Goal: Transaction & Acquisition: Purchase product/service

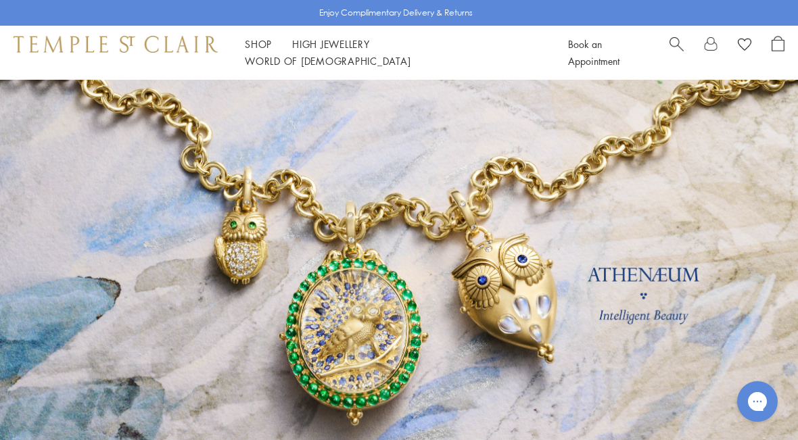
click at [681, 50] on span "Search" at bounding box center [677, 43] width 14 height 14
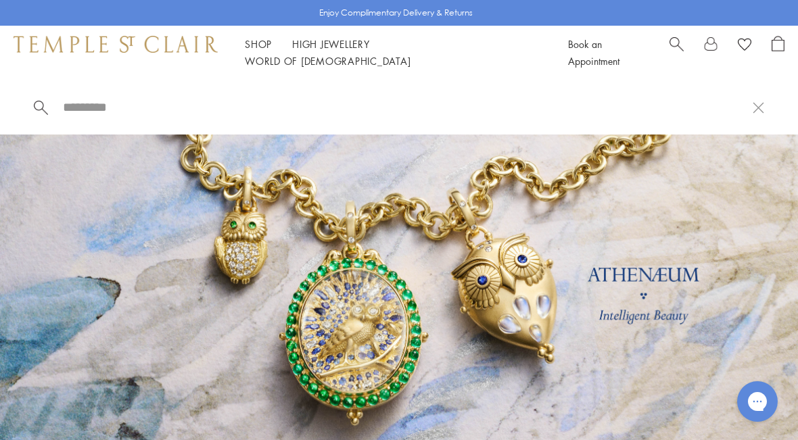
click at [129, 115] on input "search" at bounding box center [407, 107] width 691 height 16
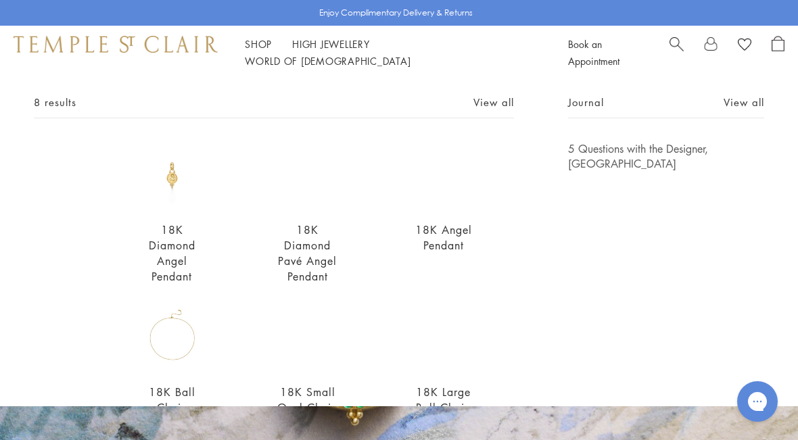
scroll to position [68, 0]
type input "**********"
click at [183, 191] on img at bounding box center [172, 176] width 68 height 68
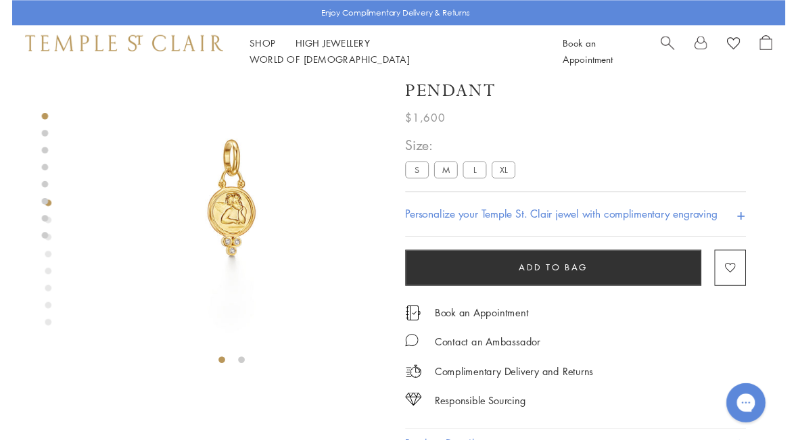
scroll to position [41, 0]
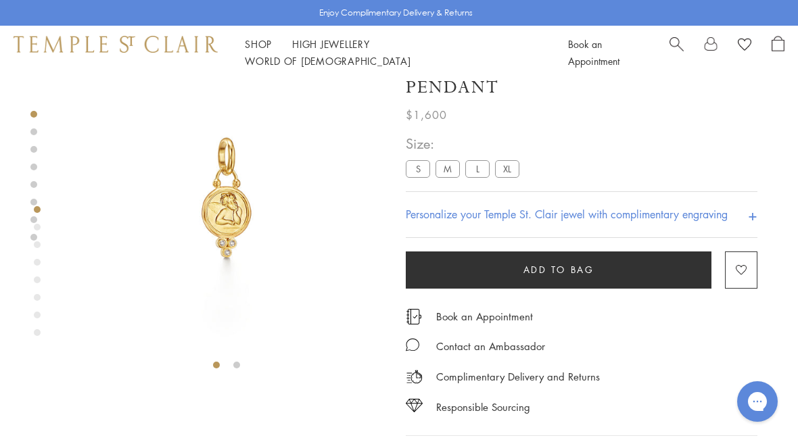
click at [452, 167] on label "M" at bounding box center [448, 168] width 24 height 17
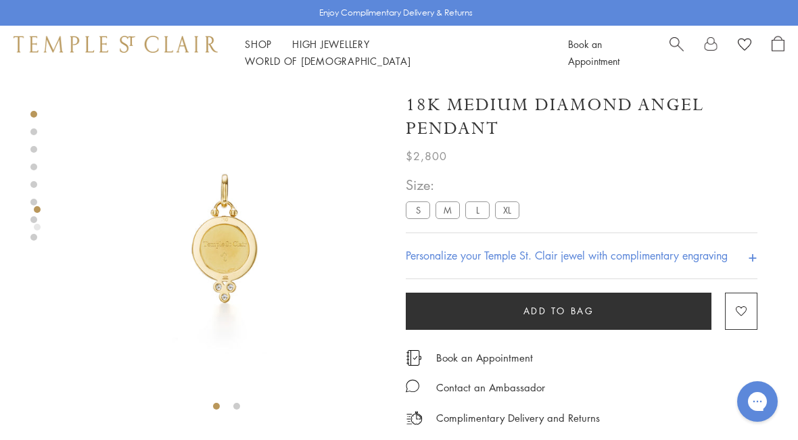
click at [484, 213] on label "L" at bounding box center [477, 210] width 24 height 17
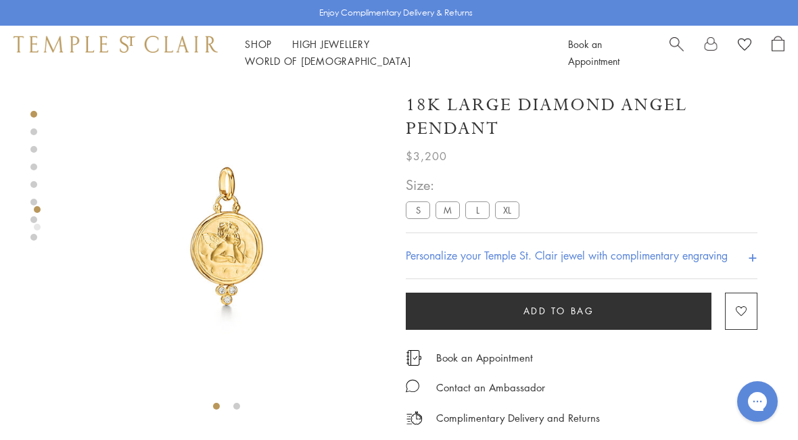
click at [514, 212] on label "XL" at bounding box center [507, 210] width 24 height 17
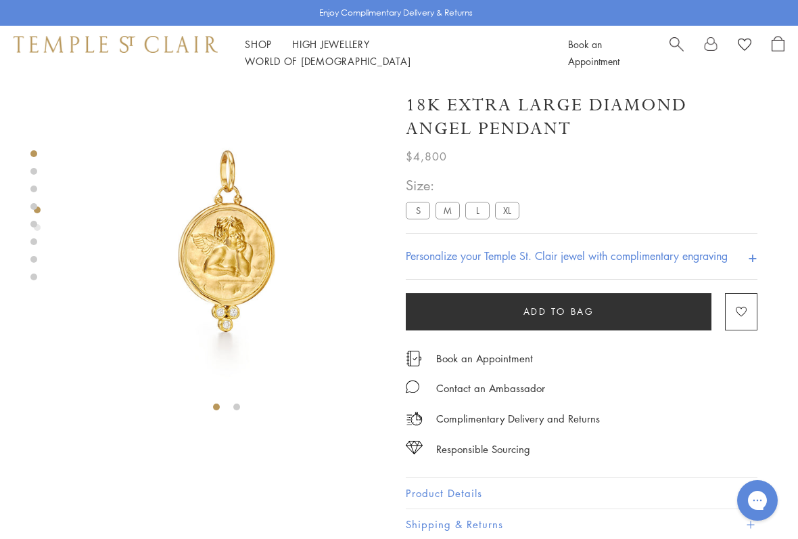
click at [455, 214] on label "M" at bounding box center [448, 210] width 24 height 17
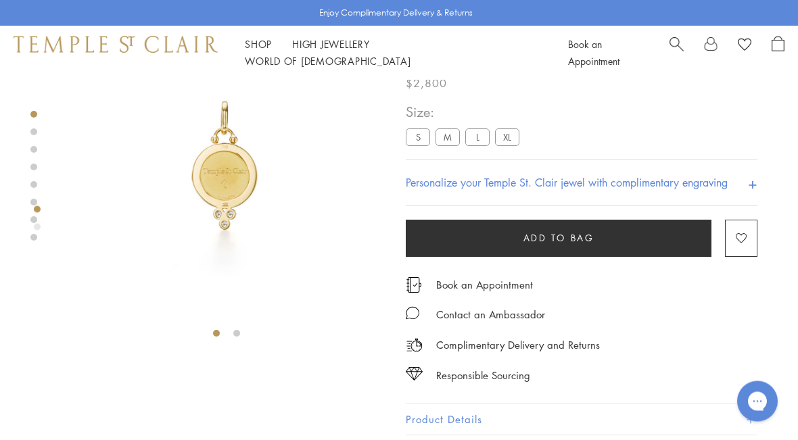
scroll to position [80, 0]
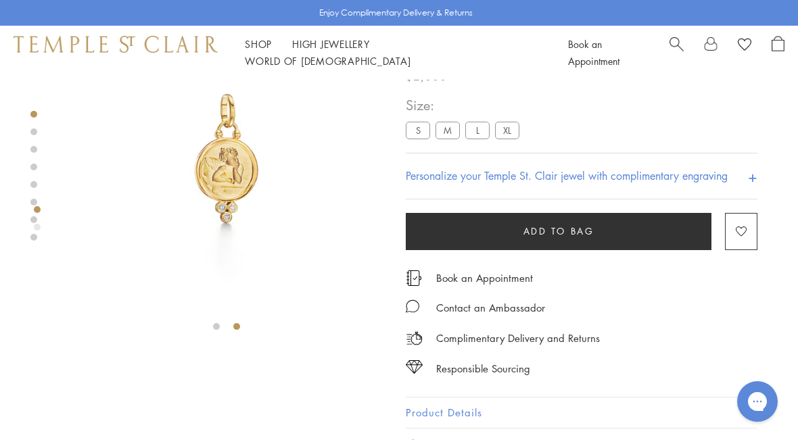
click at [247, 187] on img at bounding box center [227, 159] width 318 height 318
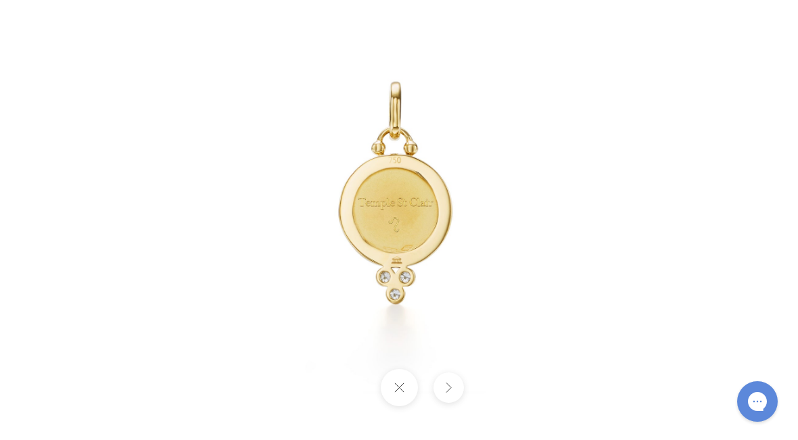
scroll to position [49, 0]
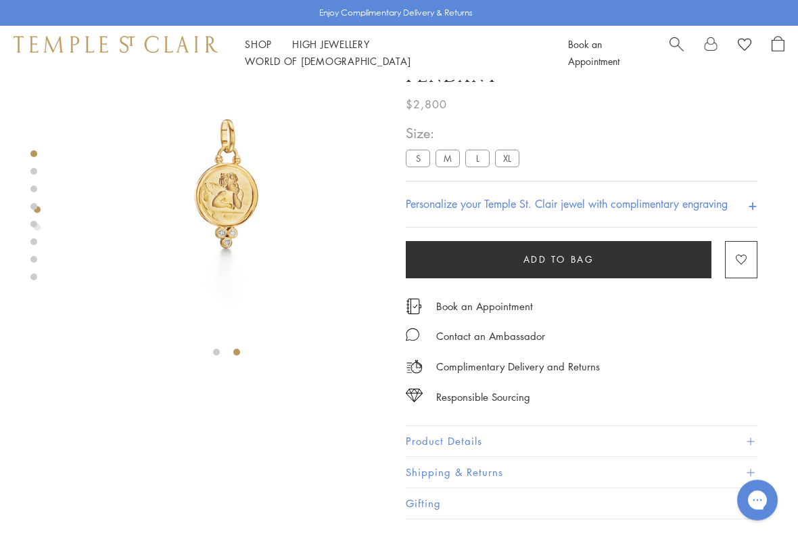
scroll to position [55, 0]
click at [404, 440] on div "Responsible Sourcing Our gold is strictly mercury-free mined gold and recycled …" at bounding box center [399, 269] width 798 height 539
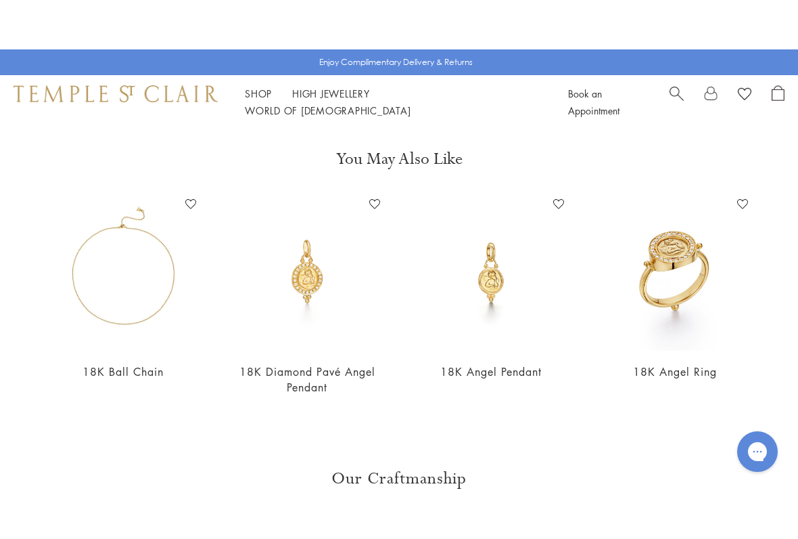
scroll to position [519, 0]
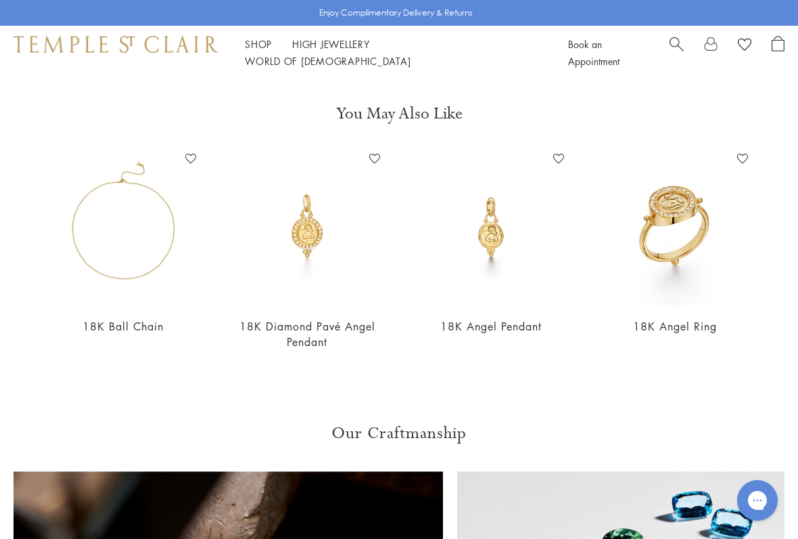
click at [506, 256] on img at bounding box center [491, 226] width 157 height 157
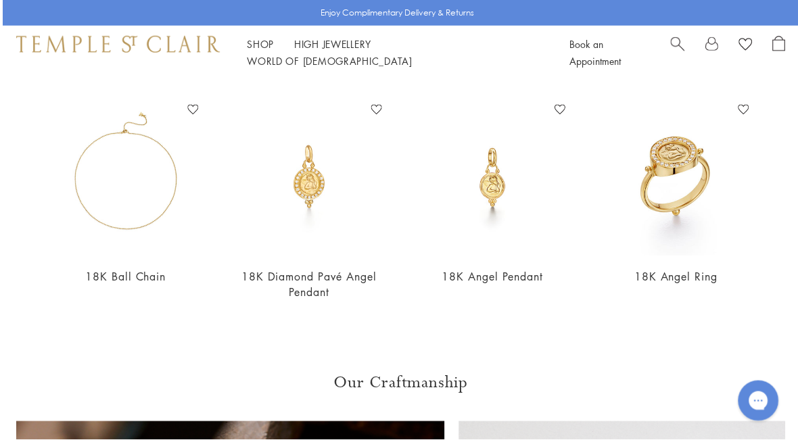
scroll to position [568, 0]
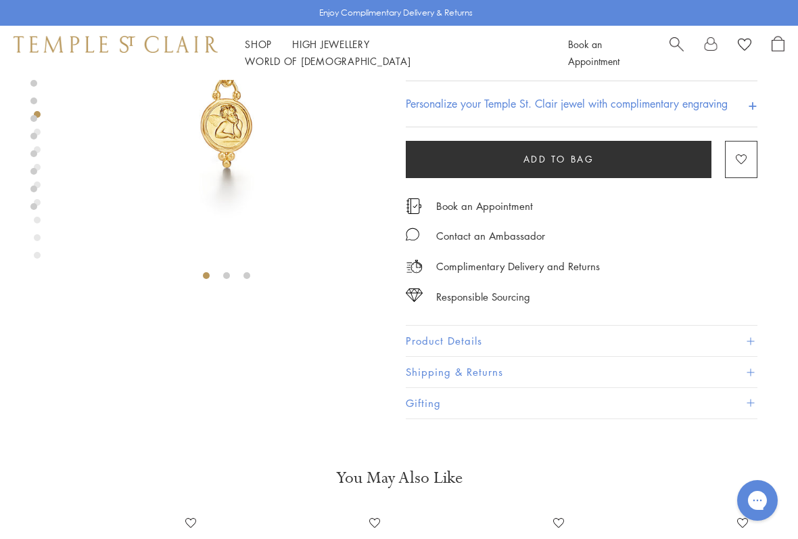
scroll to position [133, 0]
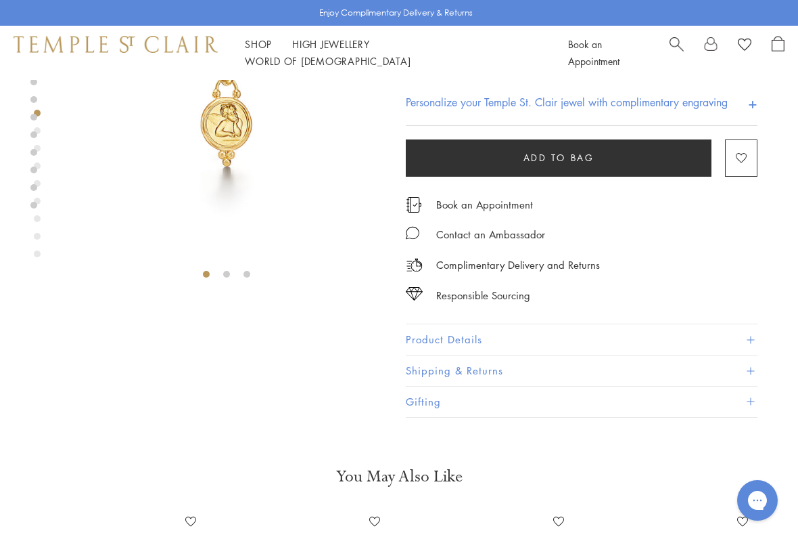
click at [458, 345] on button "Product Details" at bounding box center [582, 340] width 352 height 30
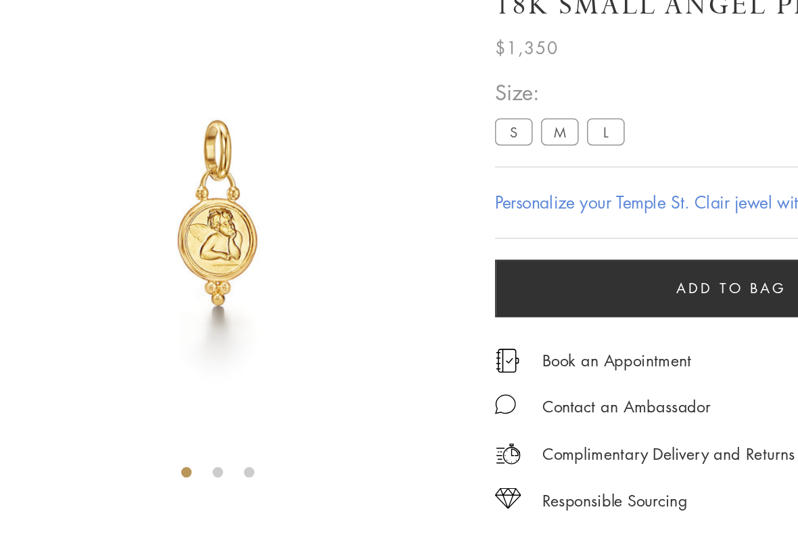
scroll to position [0, 0]
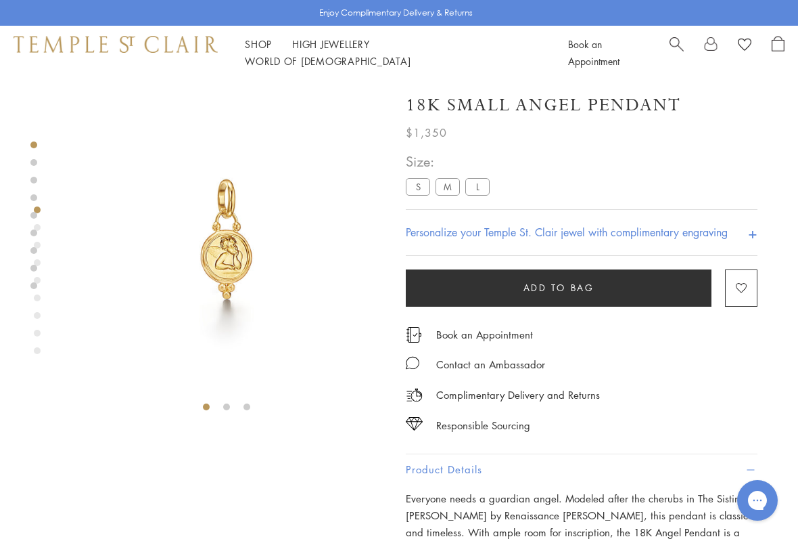
click at [452, 193] on label "M" at bounding box center [448, 186] width 24 height 17
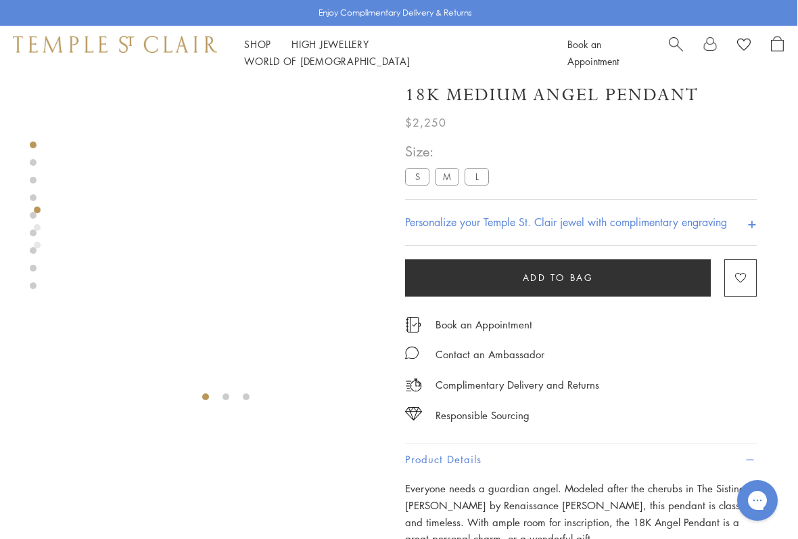
scroll to position [11, 1]
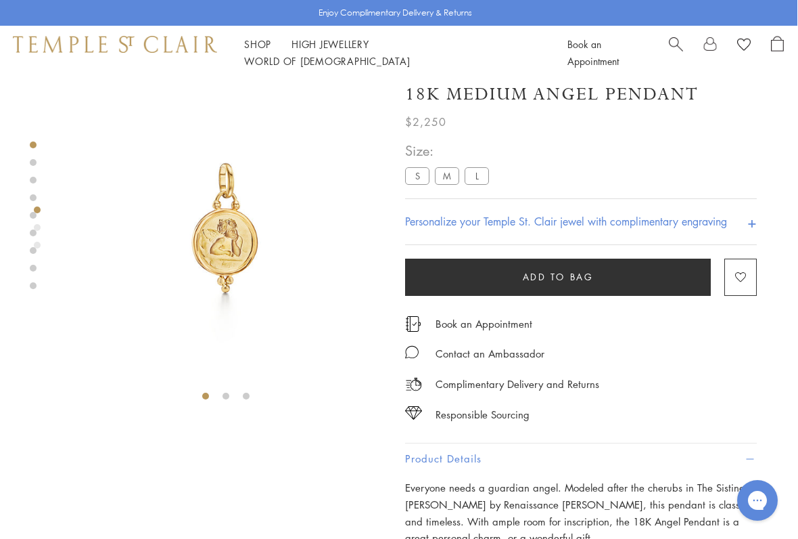
click at [486, 177] on label "L" at bounding box center [477, 175] width 24 height 17
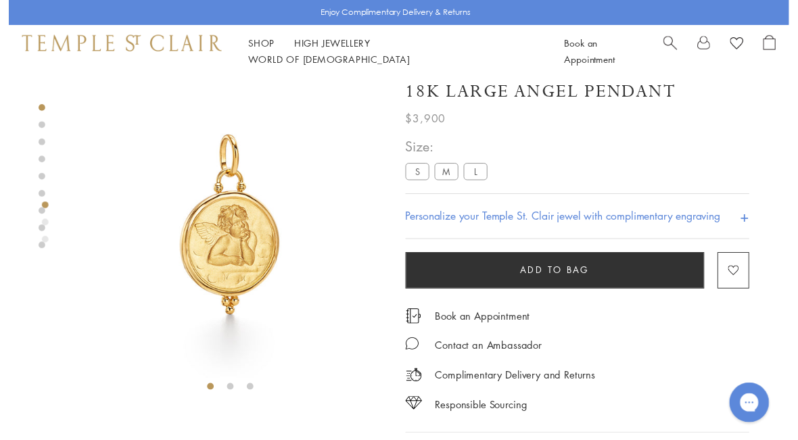
scroll to position [18, 0]
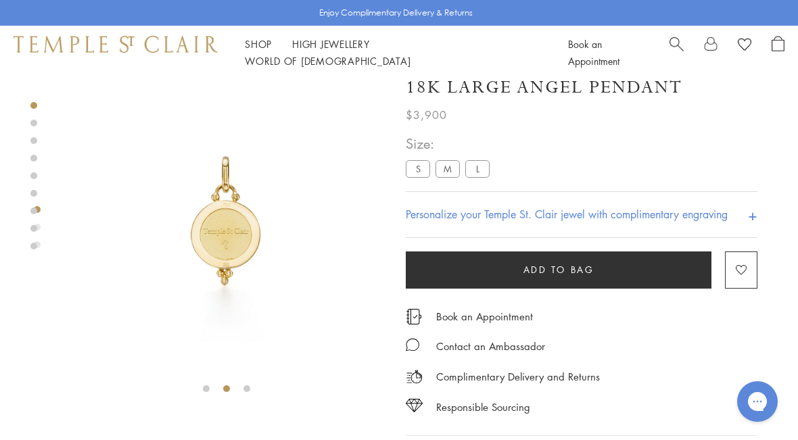
scroll to position [60, 1]
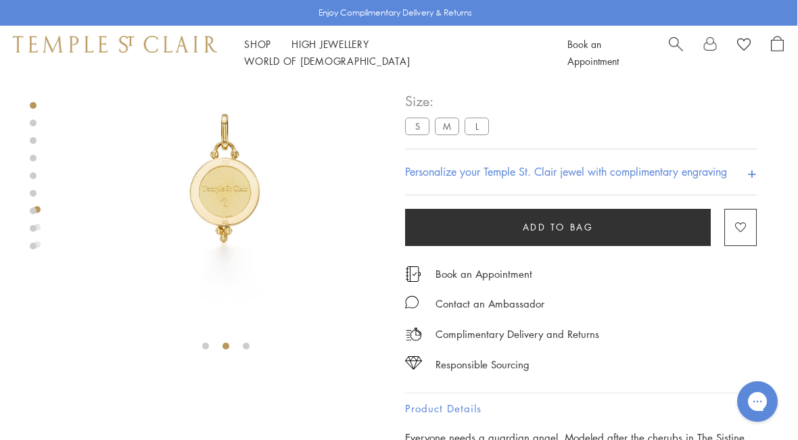
scroll to position [49, 0]
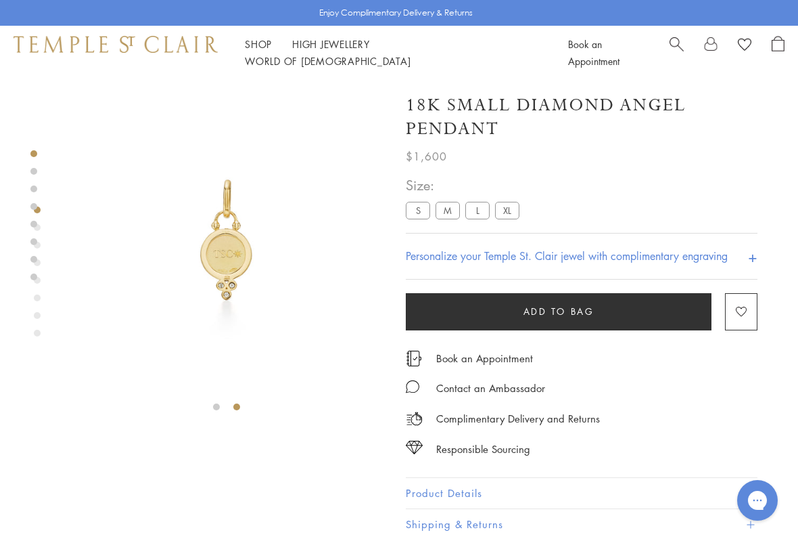
click at [454, 213] on label "M" at bounding box center [448, 210] width 24 height 17
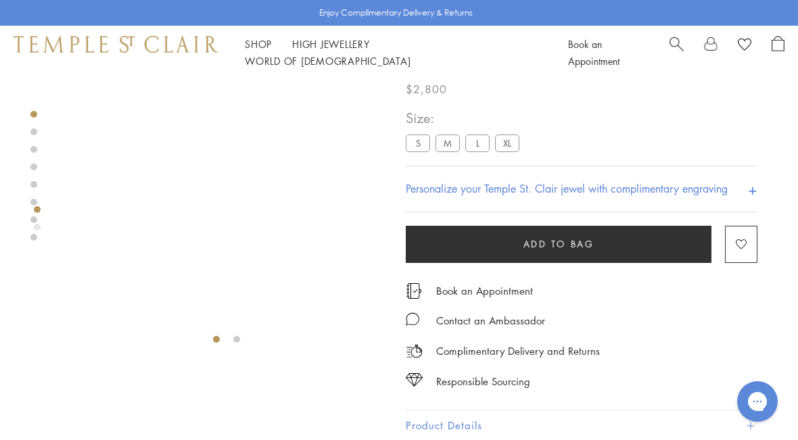
scroll to position [80, 0]
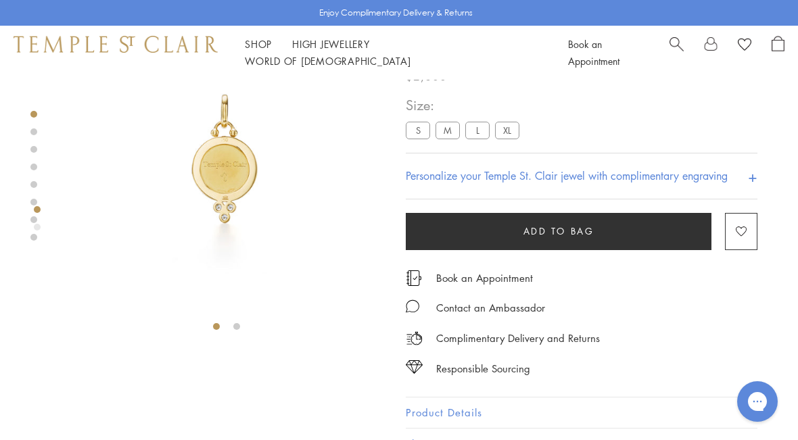
click at [247, 329] on div at bounding box center [227, 169] width 318 height 338
click at [213, 327] on li at bounding box center [216, 326] width 7 height 7
click at [225, 329] on div at bounding box center [227, 169] width 318 height 338
click at [253, 337] on div at bounding box center [227, 169] width 318 height 338
click at [248, 335] on div at bounding box center [227, 169] width 318 height 338
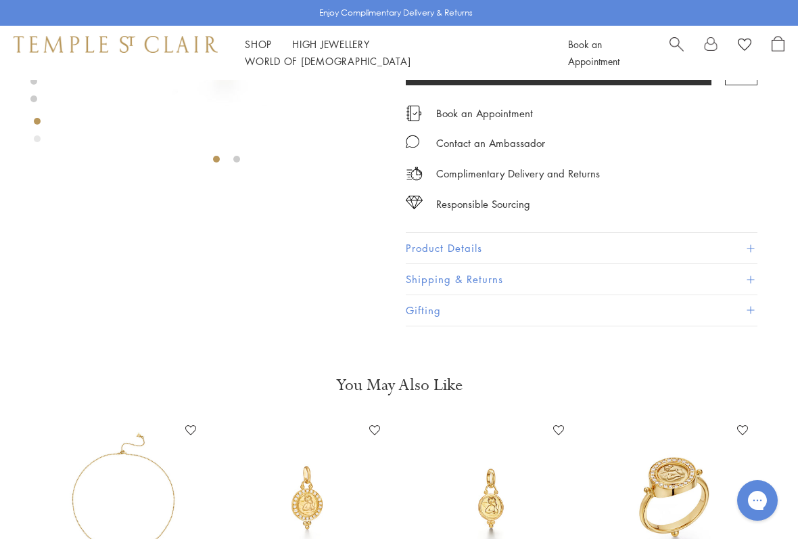
scroll to position [249, 0]
